Goal: Find specific page/section: Find specific page/section

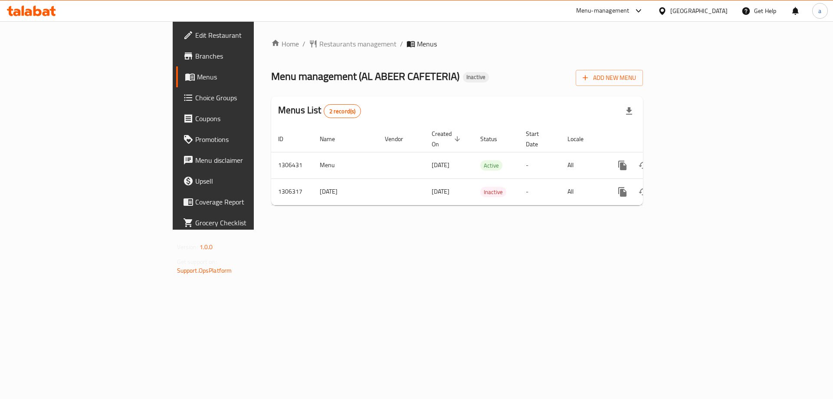
click at [681, 14] on div "[GEOGRAPHIC_DATA]" at bounding box center [698, 11] width 57 height 10
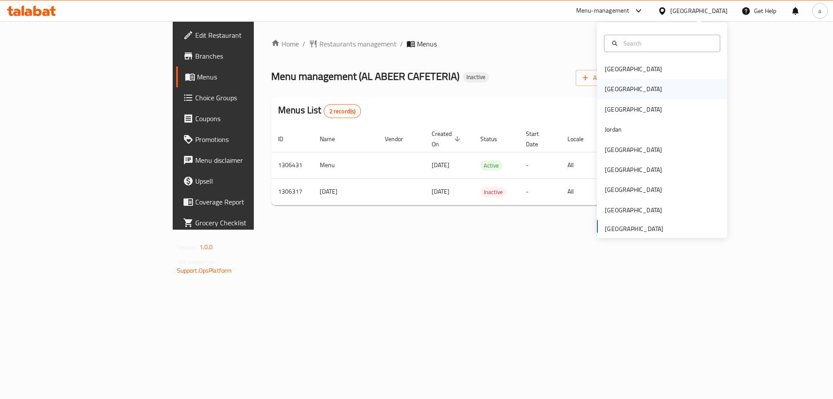
click at [638, 87] on div "[GEOGRAPHIC_DATA]" at bounding box center [662, 89] width 130 height 20
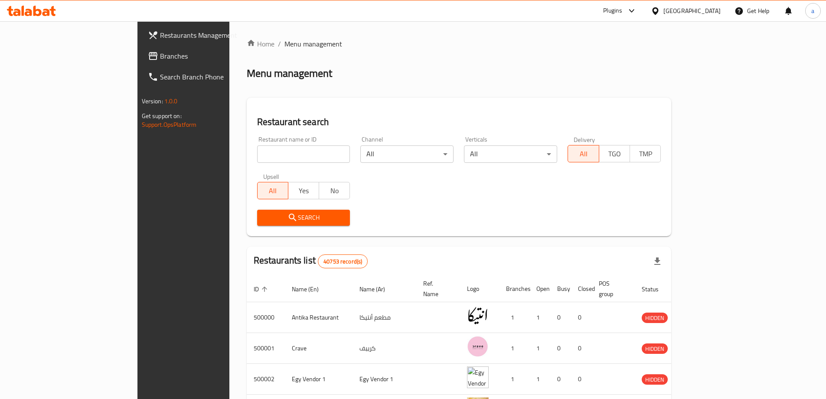
click at [160, 57] on span "Branches" at bounding box center [214, 56] width 108 height 10
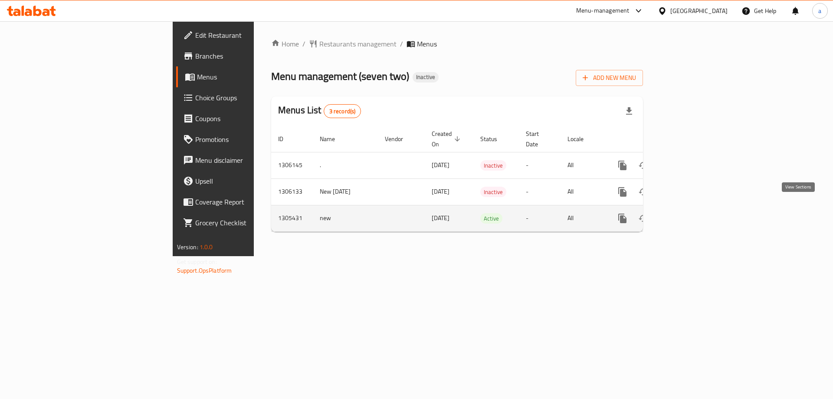
click at [695, 208] on link "enhanced table" at bounding box center [685, 218] width 21 height 21
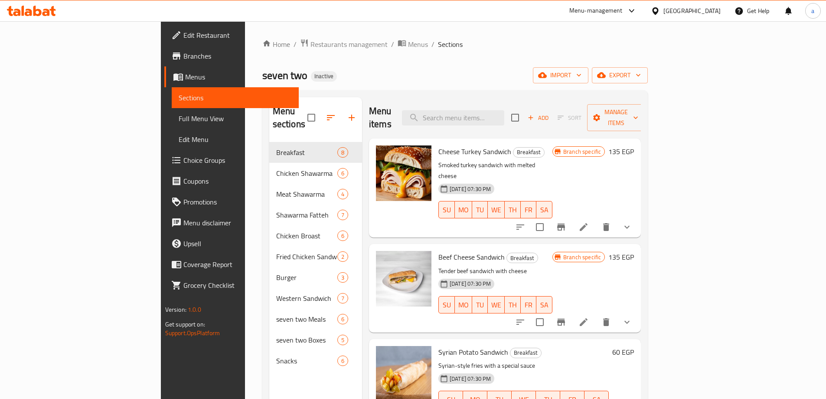
click at [183, 59] on span "Branches" at bounding box center [237, 56] width 108 height 10
